Goal: Navigation & Orientation: Find specific page/section

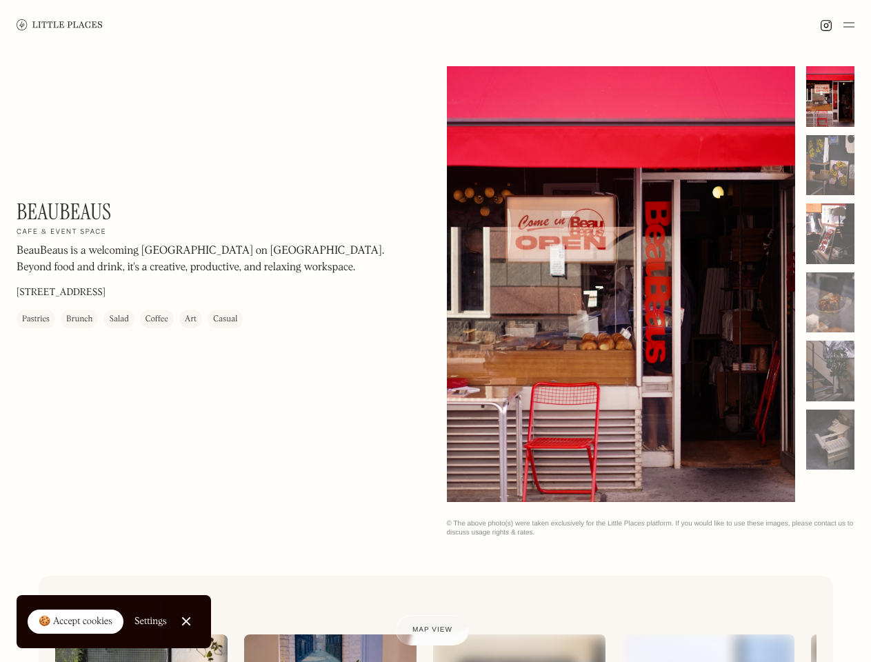
click at [849, 25] on img at bounding box center [849, 25] width 11 height 17
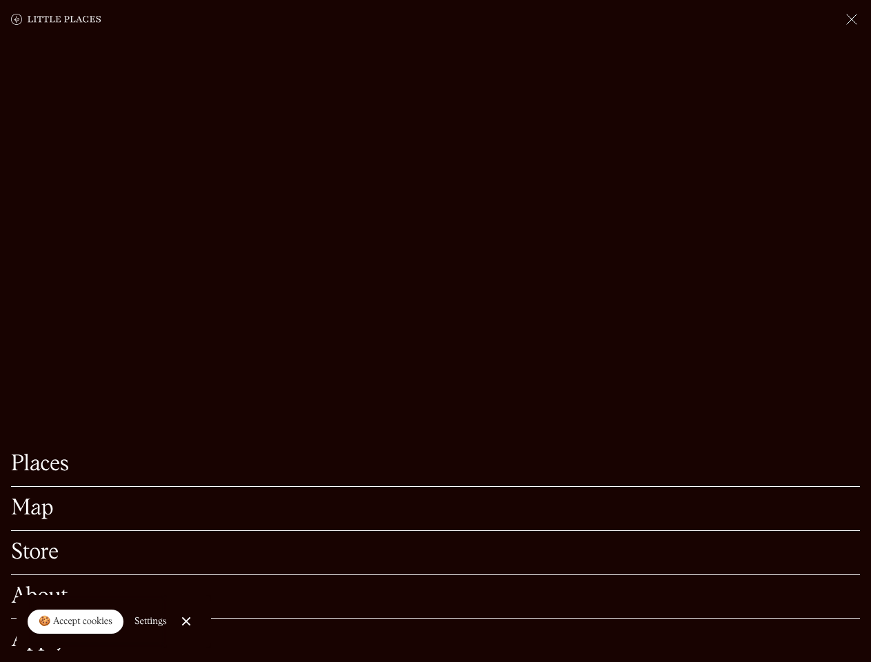
click at [76, 622] on div "🍪 Accept cookies" at bounding box center [76, 622] width 74 height 14
checkbox input "true"
click at [151, 622] on div "Settings" at bounding box center [151, 622] width 32 height 10
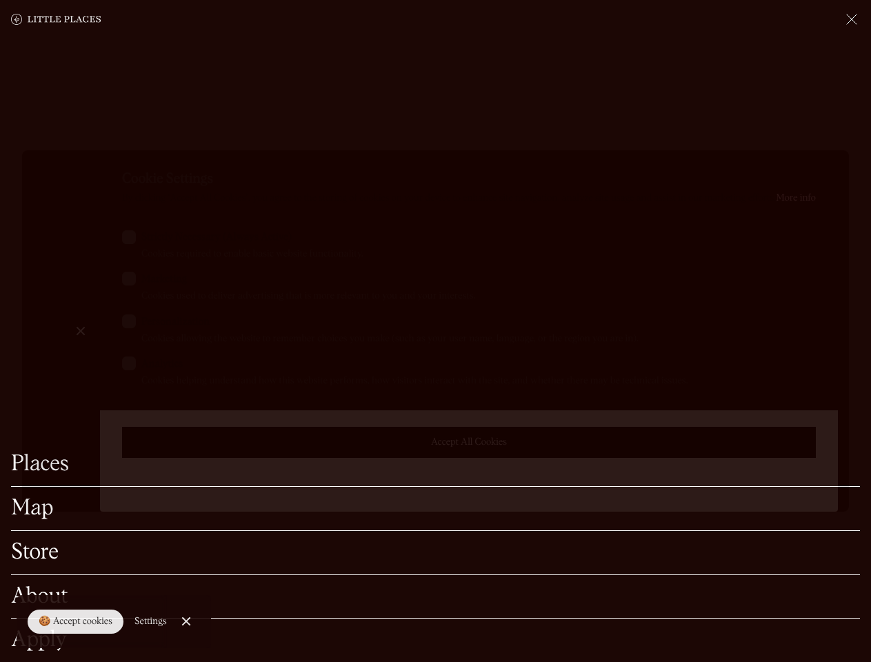
click at [187, 622] on div at bounding box center [435, 331] width 871 height 662
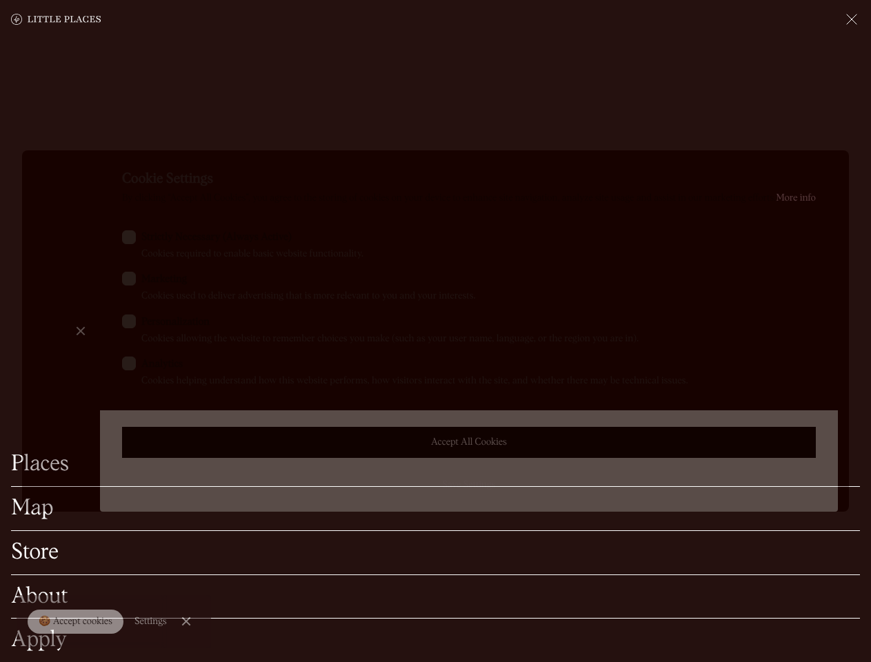
click at [622, 286] on label "Marketing Cookies used to deliver advertising that is more relevant to you and …" at bounding box center [469, 288] width 694 height 32
click at [150, 281] on input "Marketing Cookies used to deliver advertising that is more relevant to you and …" at bounding box center [145, 276] width 9 height 9
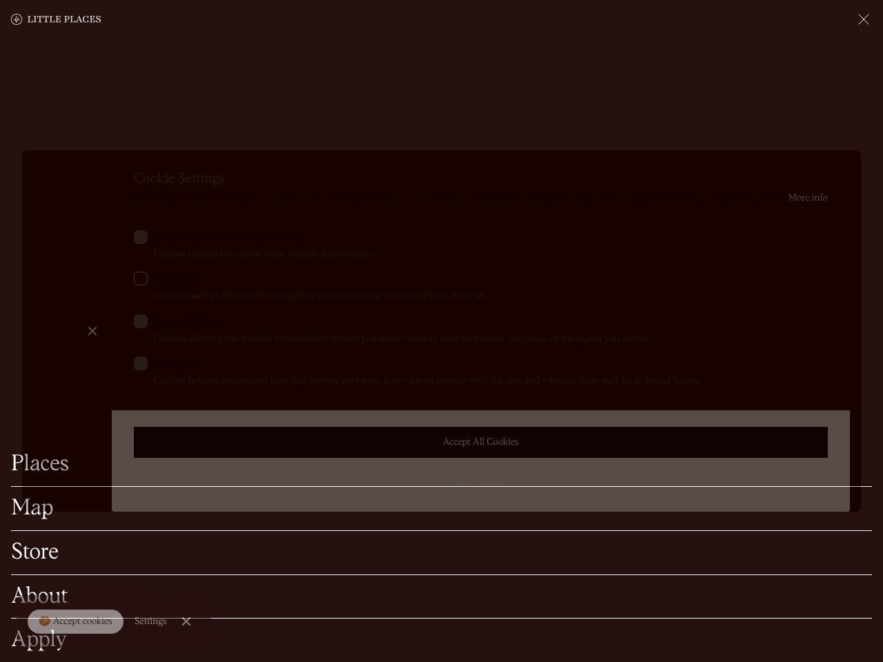
click at [622, 284] on label "Marketing Cookies used to deliver advertising that is more relevant to you and …" at bounding box center [481, 288] width 694 height 32
click at [162, 281] on input "Marketing Cookies used to deliver advertising that is more relevant to you and …" at bounding box center [157, 276] width 9 height 9
checkbox input "true"
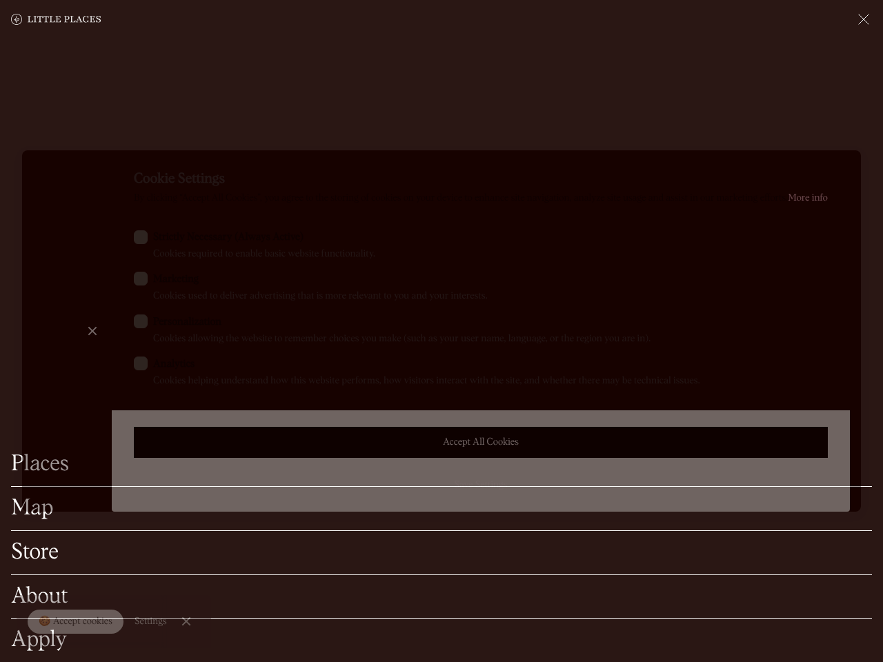
click at [831, 97] on div at bounding box center [441, 331] width 883 height 662
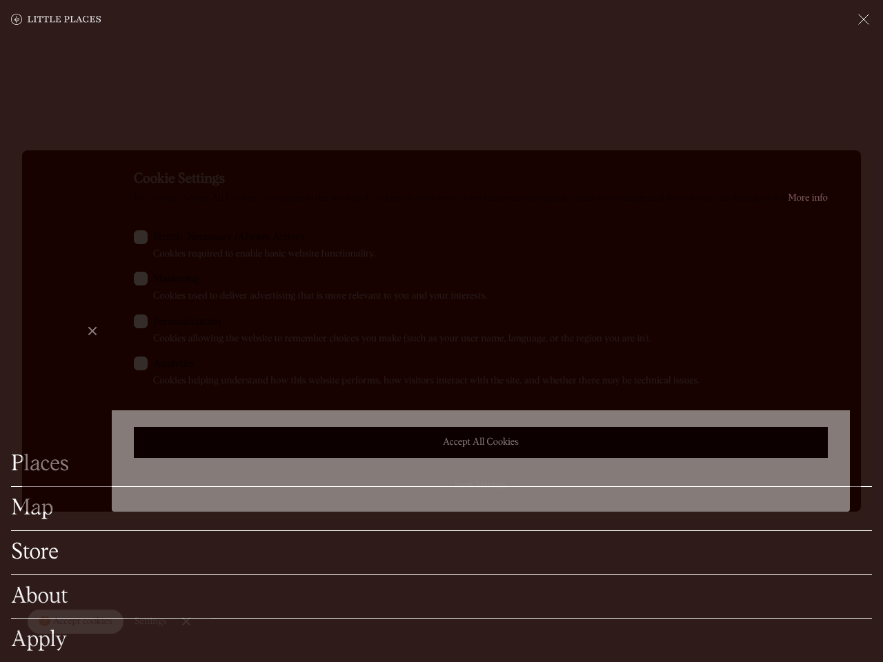
click at [831, 166] on div "Cookie Settings By clicking “Accept All Cookies”, you agree to the storing of c…" at bounding box center [481, 331] width 738 height 362
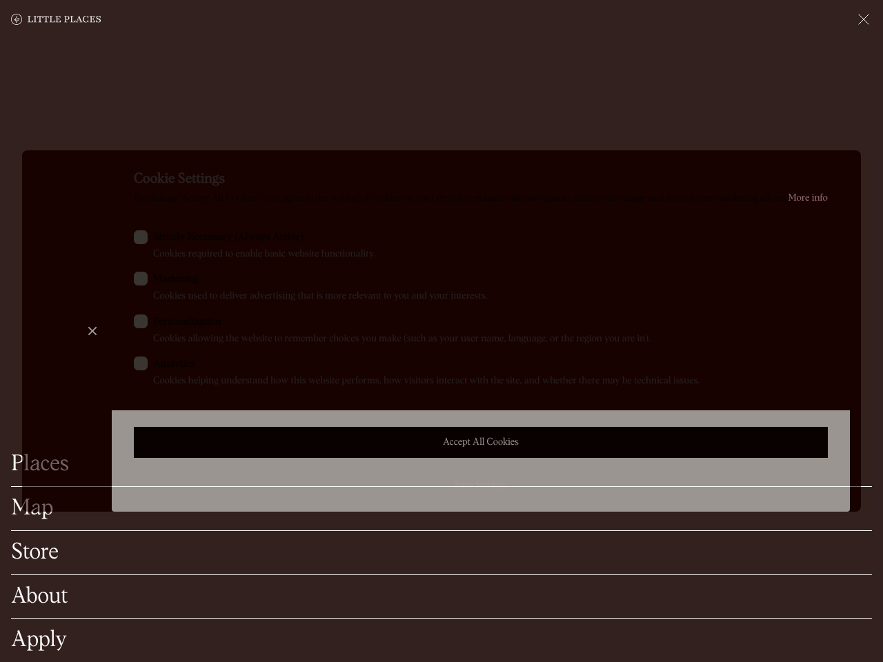
click at [831, 234] on div "Cookie Settings By clicking “Accept All Cookies”, you agree to the storing of c…" at bounding box center [481, 331] width 738 height 362
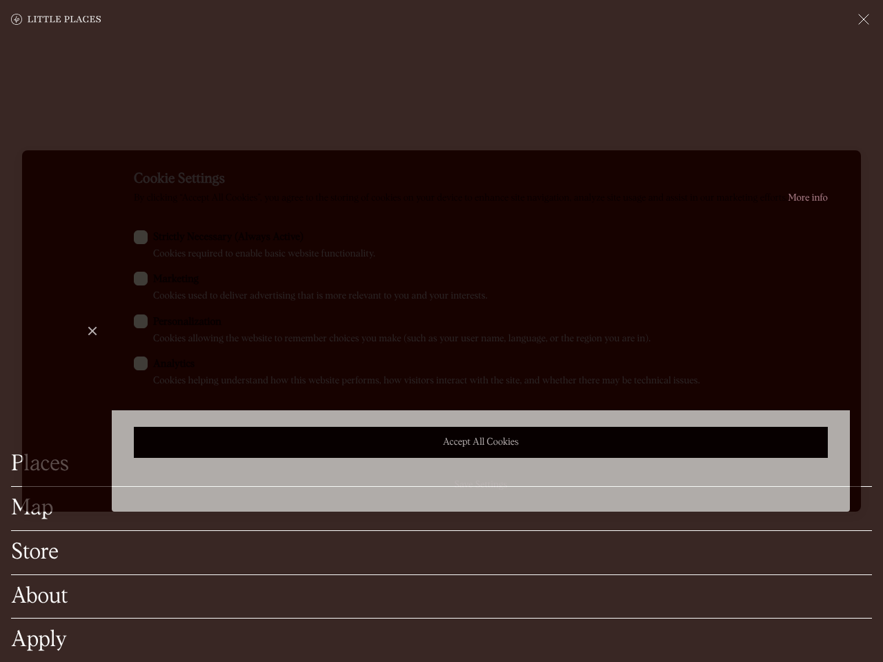
click at [831, 303] on div "Cookie Settings By clicking “Accept All Cookies”, you agree to the storing of c…" at bounding box center [481, 331] width 738 height 362
